Goal: Task Accomplishment & Management: Manage account settings

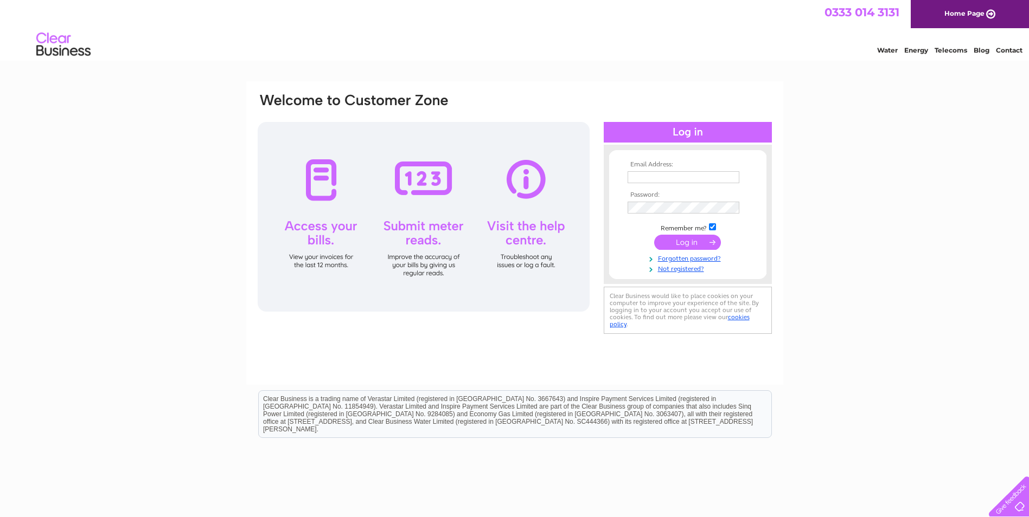
type input "[EMAIL_ADDRESS][DOMAIN_NAME]"
click at [675, 241] on input "submit" at bounding box center [687, 242] width 67 height 15
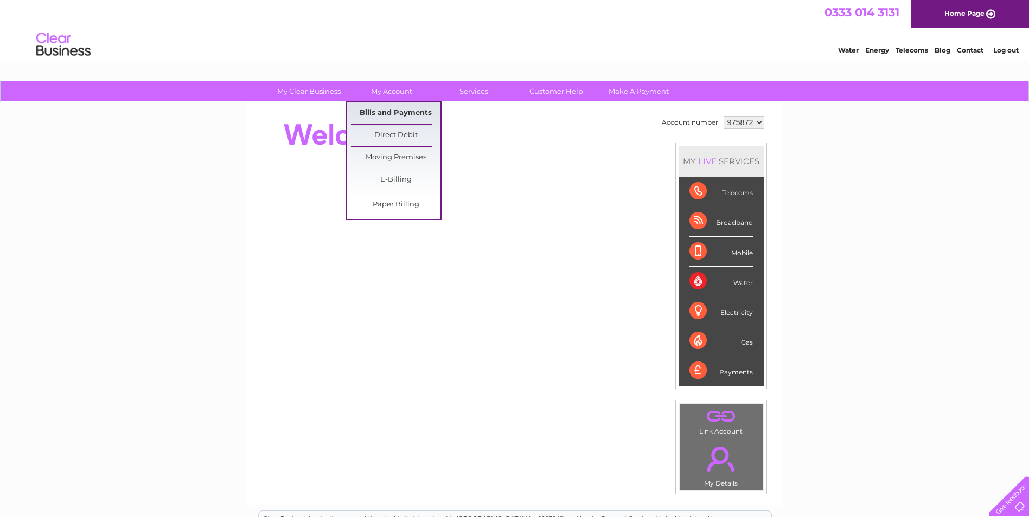
click at [388, 111] on link "Bills and Payments" at bounding box center [395, 113] width 89 height 22
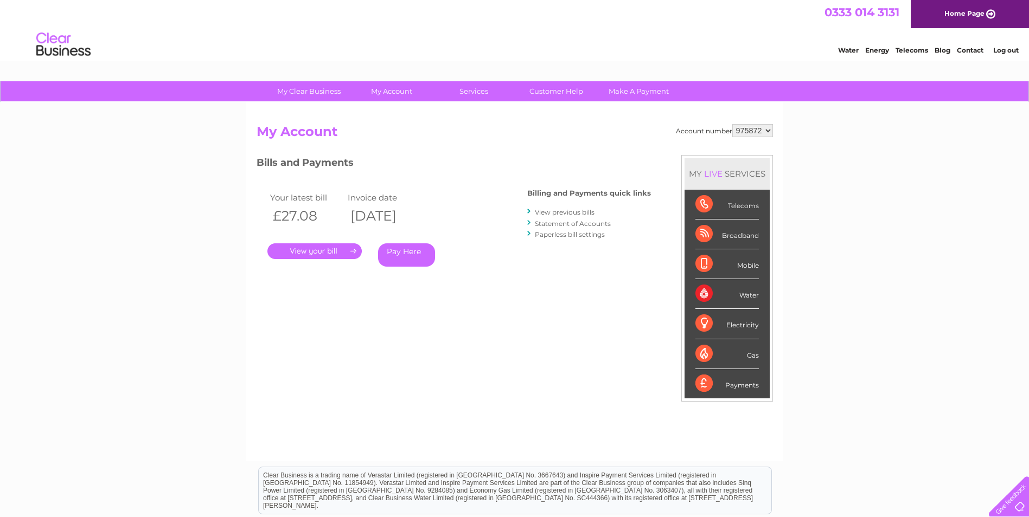
click at [313, 247] on link "." at bounding box center [314, 251] width 94 height 16
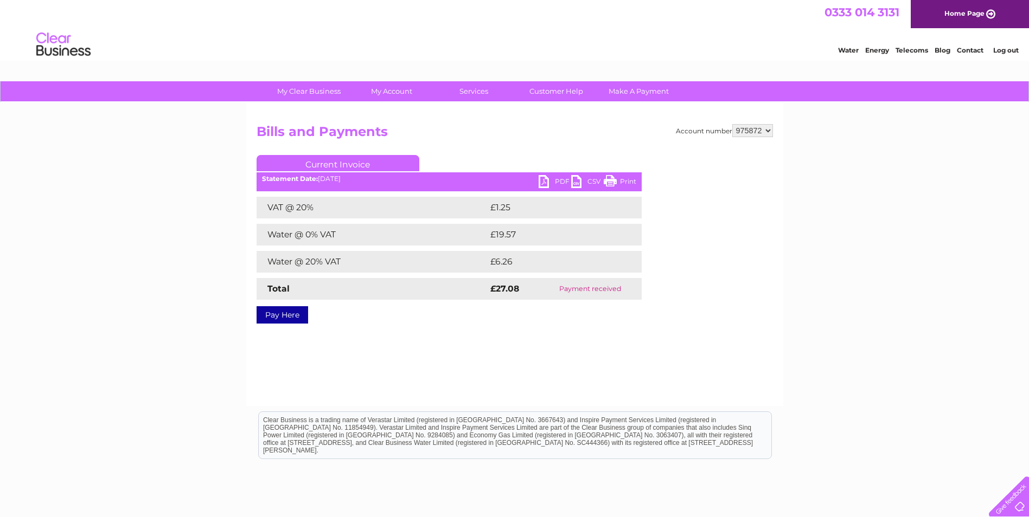
click at [543, 178] on link "PDF" at bounding box center [554, 183] width 33 height 16
drag, startPoint x: 295, startPoint y: 374, endPoint x: 337, endPoint y: 330, distance: 60.6
click at [300, 370] on div "Account number 975872 Bills and Payments Current Invoice PDF CSV Print VAT @ 20%" at bounding box center [514, 254] width 537 height 304
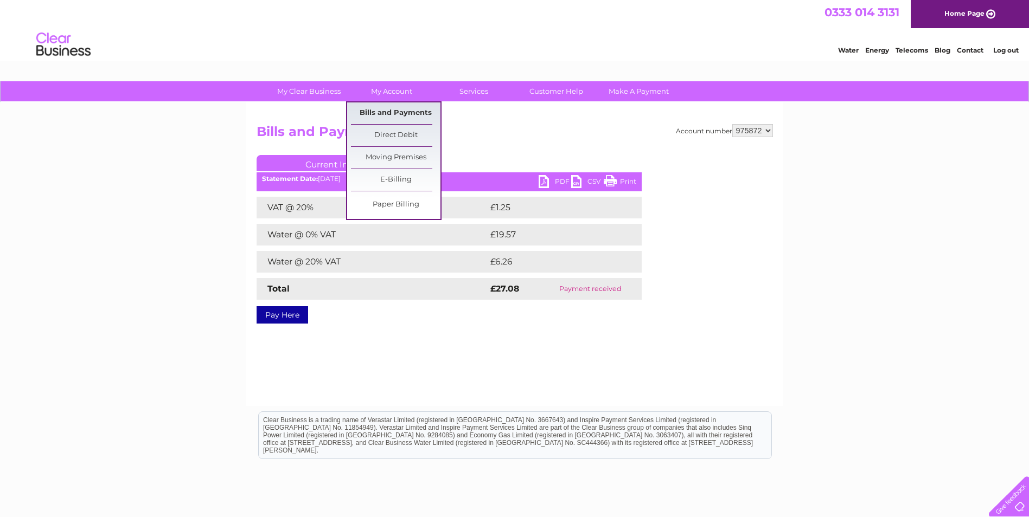
click at [390, 110] on link "Bills and Payments" at bounding box center [395, 113] width 89 height 22
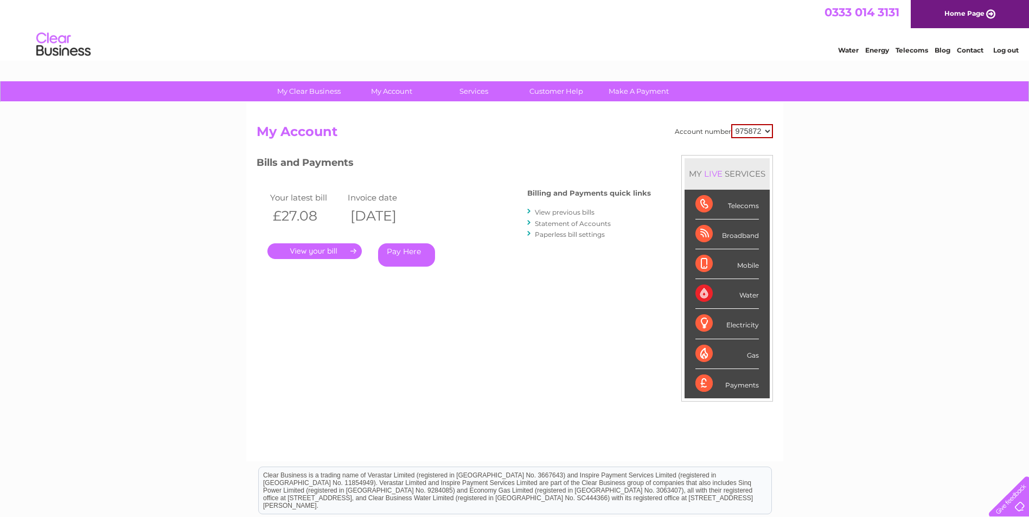
click at [575, 215] on link "View previous bills" at bounding box center [565, 212] width 60 height 8
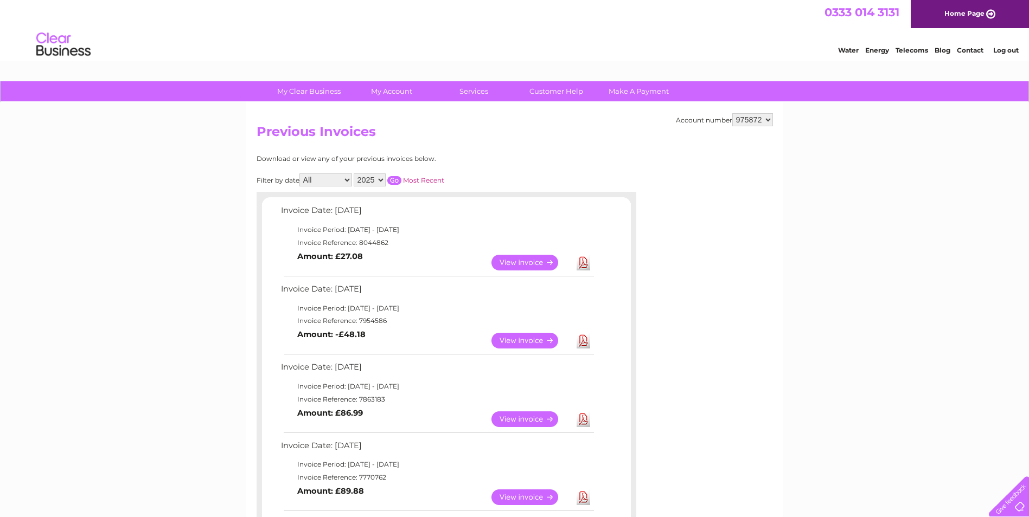
click at [517, 339] on link "View" at bounding box center [531, 341] width 80 height 16
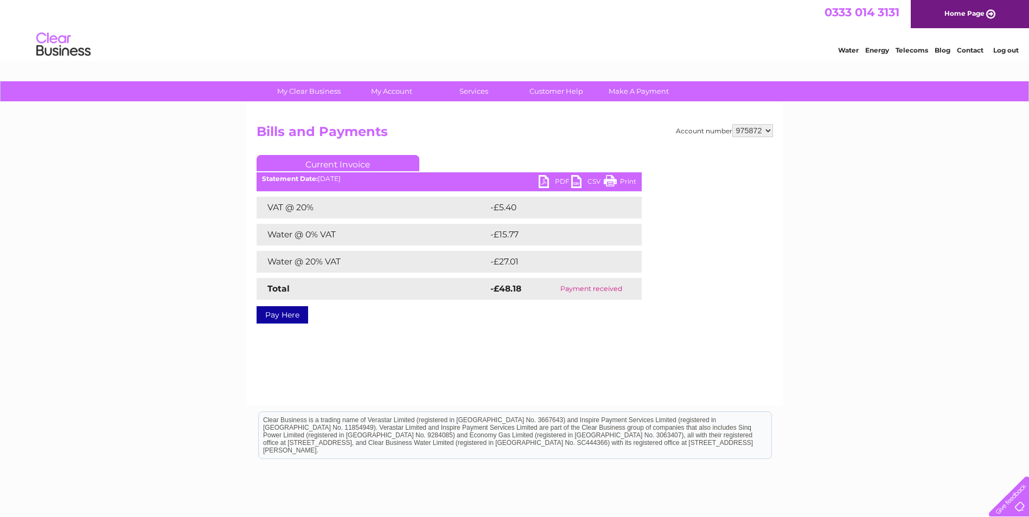
click at [543, 181] on link "PDF" at bounding box center [554, 183] width 33 height 16
click at [545, 181] on link "PDF" at bounding box center [554, 183] width 33 height 16
click at [364, 388] on div "Account number 975872 Bills and Payments Current Invoice PDF CSV Print VAT @ 20%" at bounding box center [514, 254] width 537 height 304
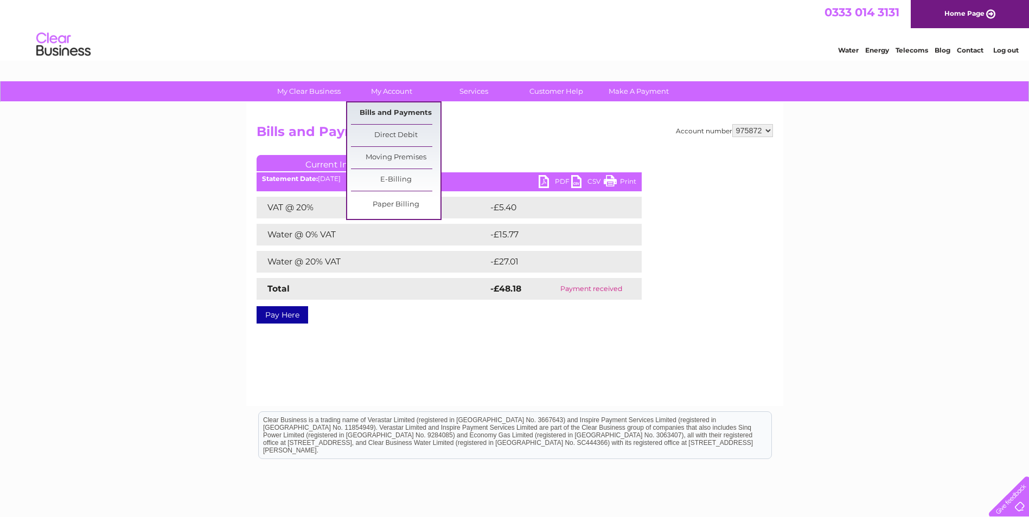
click at [389, 109] on link "Bills and Payments" at bounding box center [395, 113] width 89 height 22
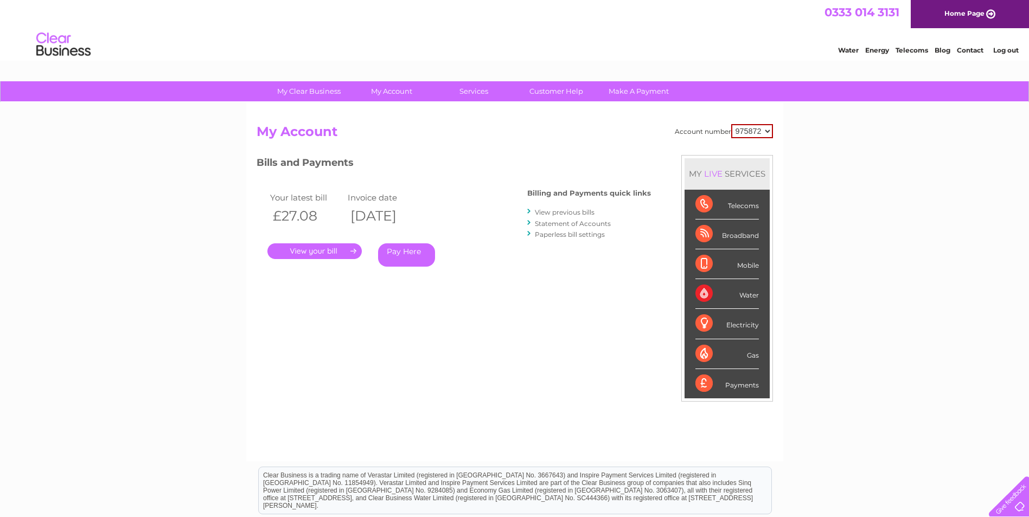
drag, startPoint x: 601, startPoint y: 343, endPoint x: 612, endPoint y: 343, distance: 10.9
click at [600, 342] on div "Account number 975872 My Account MY LIVE SERVICES Telecoms Broadband Mobile Wat…" at bounding box center [515, 287] width 516 height 326
click at [197, 221] on div "My Clear Business Login Details My Details My Preferences Link Account My Accou…" at bounding box center [514, 364] width 1029 height 566
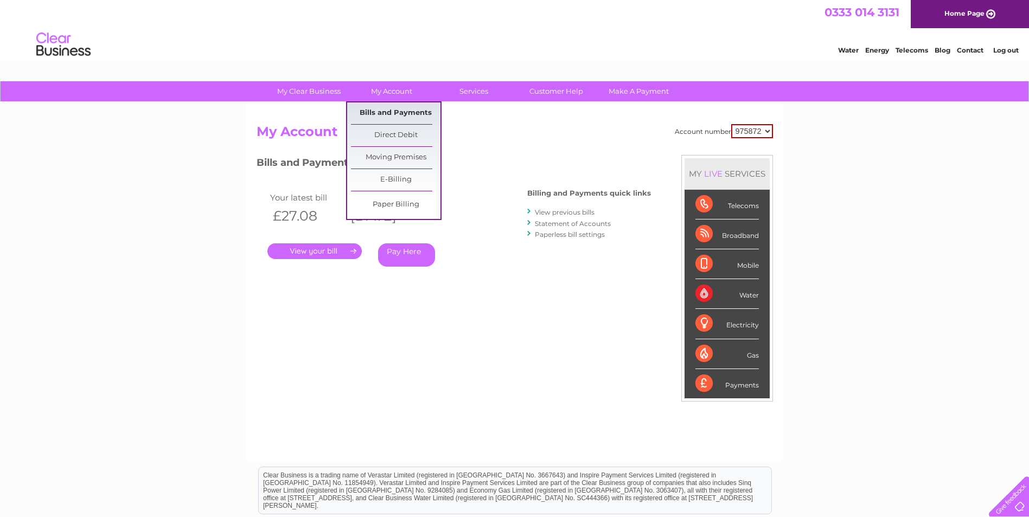
click at [392, 115] on link "Bills and Payments" at bounding box center [395, 113] width 89 height 22
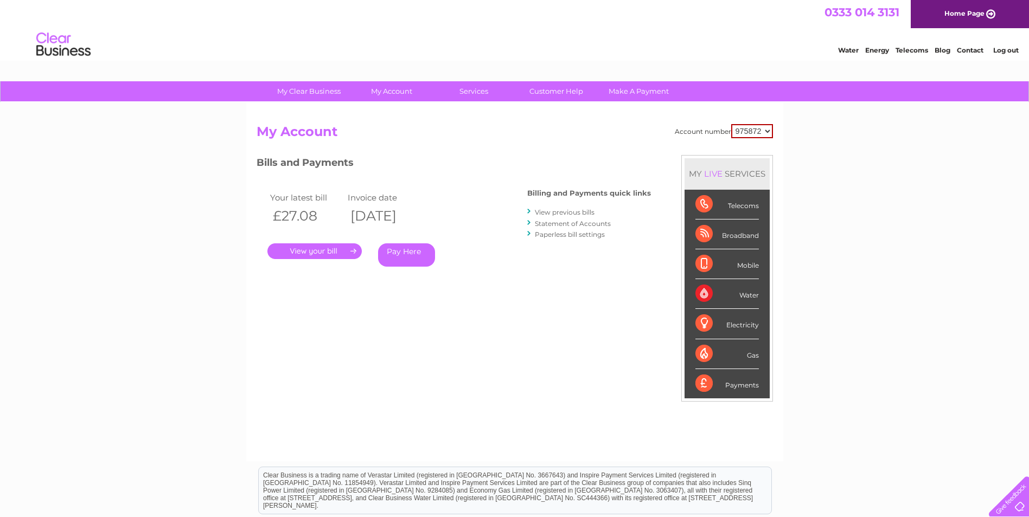
click at [558, 212] on link "View previous bills" at bounding box center [565, 212] width 60 height 8
click at [566, 212] on link "View previous bills" at bounding box center [565, 212] width 60 height 8
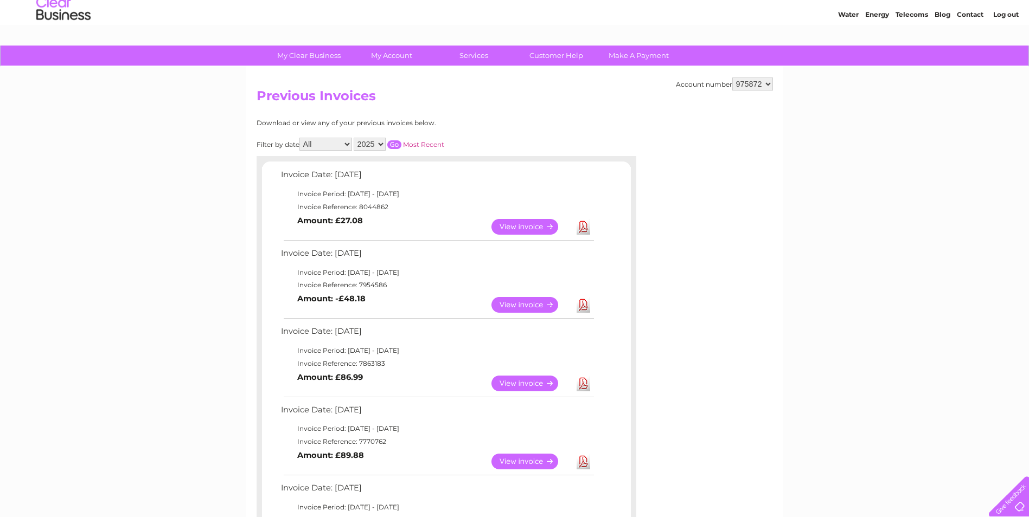
scroll to position [54, 0]
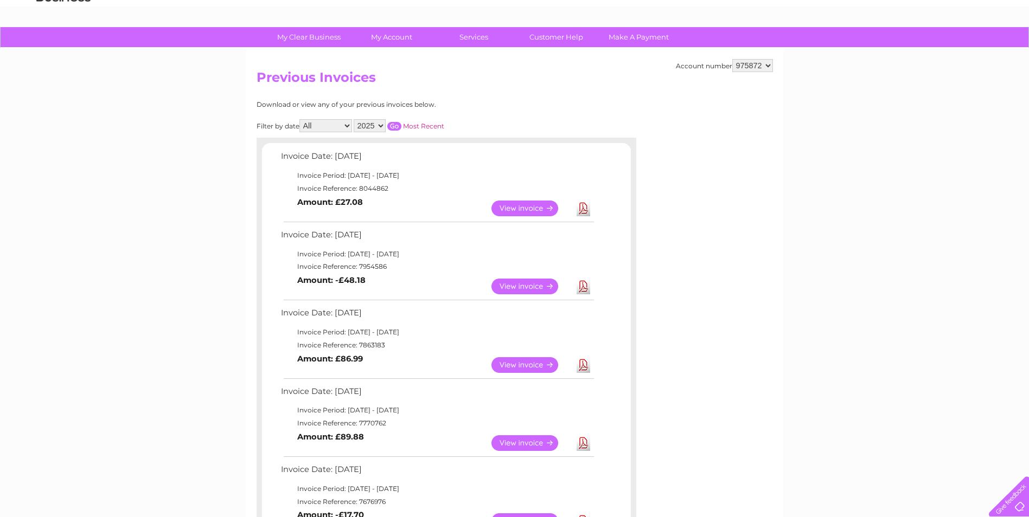
click at [508, 361] on link "View" at bounding box center [531, 365] width 80 height 16
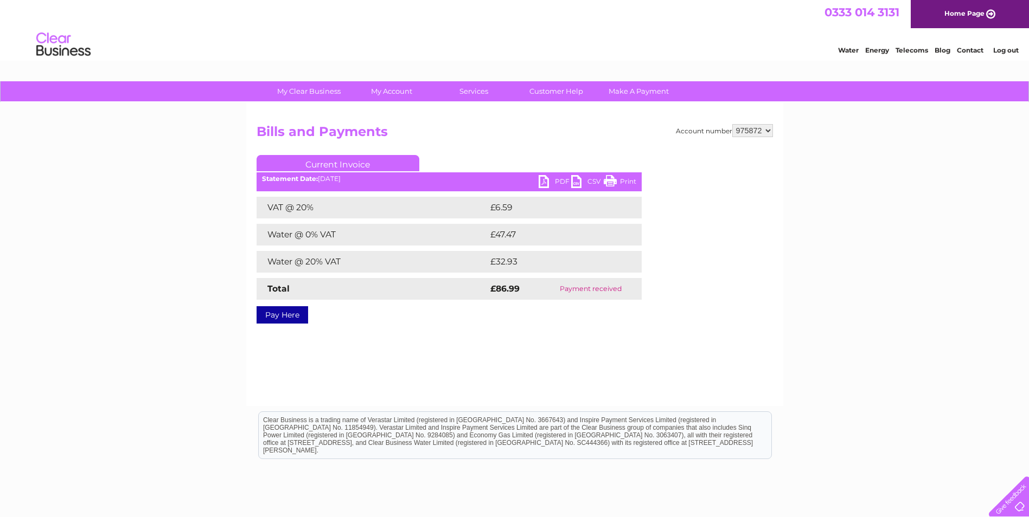
click at [540, 176] on link "PDF" at bounding box center [554, 183] width 33 height 16
click at [544, 180] on link "PDF" at bounding box center [554, 183] width 33 height 16
click at [545, 180] on link "PDF" at bounding box center [554, 183] width 33 height 16
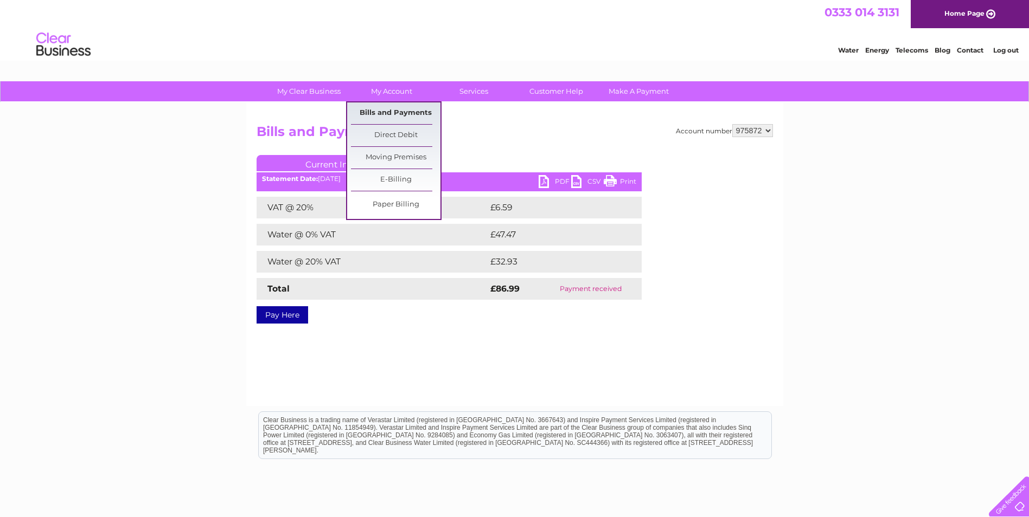
click at [403, 112] on link "Bills and Payments" at bounding box center [395, 113] width 89 height 22
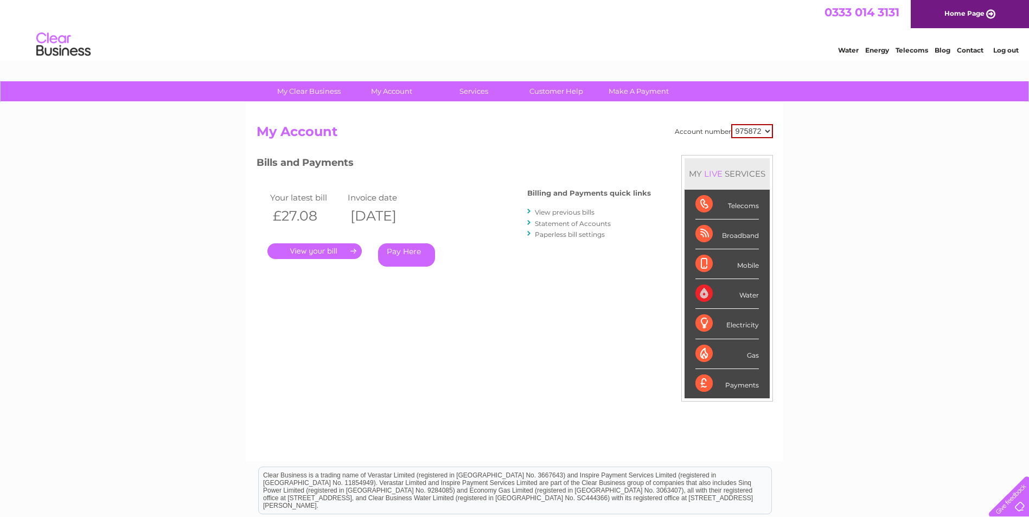
click at [296, 248] on link "." at bounding box center [314, 251] width 94 height 16
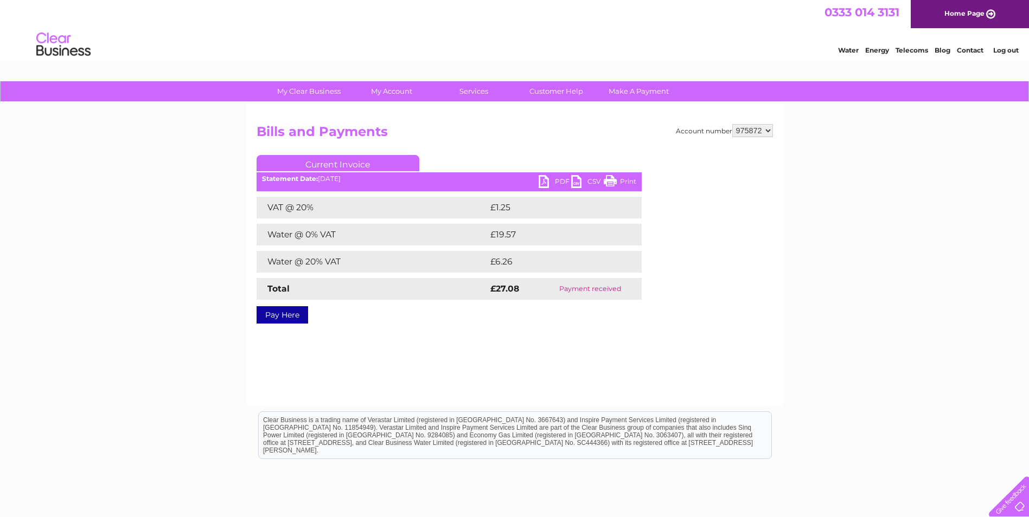
click at [546, 181] on link "PDF" at bounding box center [554, 183] width 33 height 16
